Goal: Navigation & Orientation: Go to known website

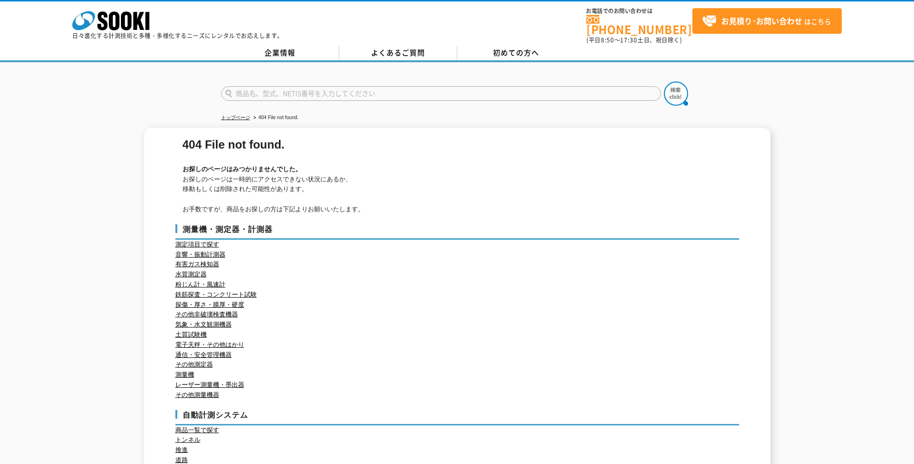
scroll to position [96, 0]
